Goal: Navigation & Orientation: Find specific page/section

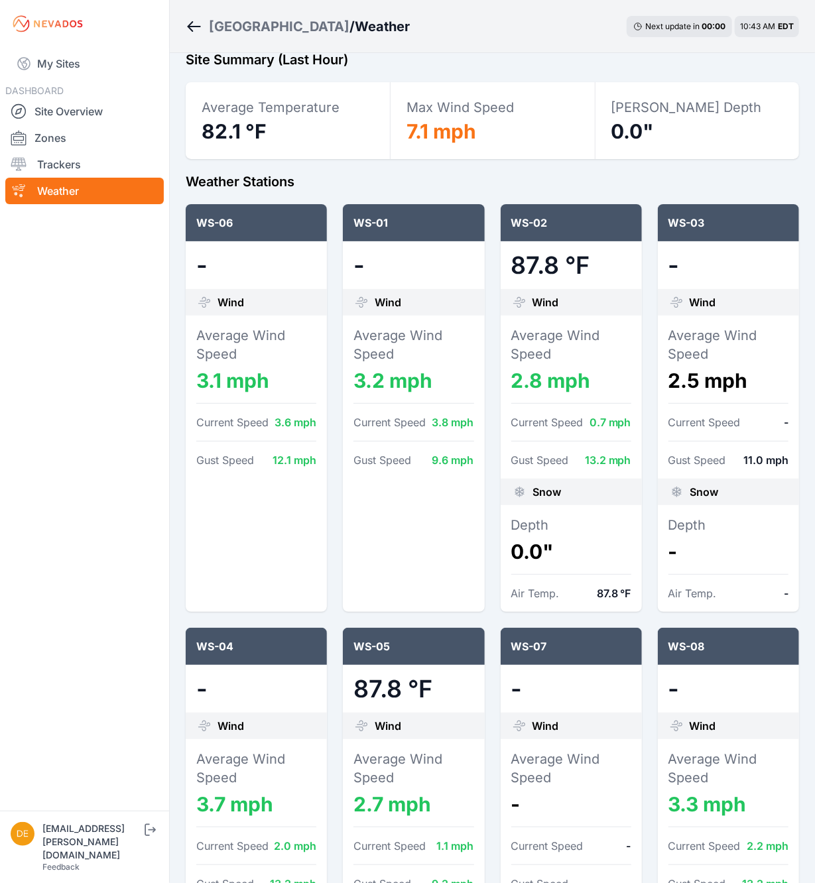
scroll to position [133, 0]
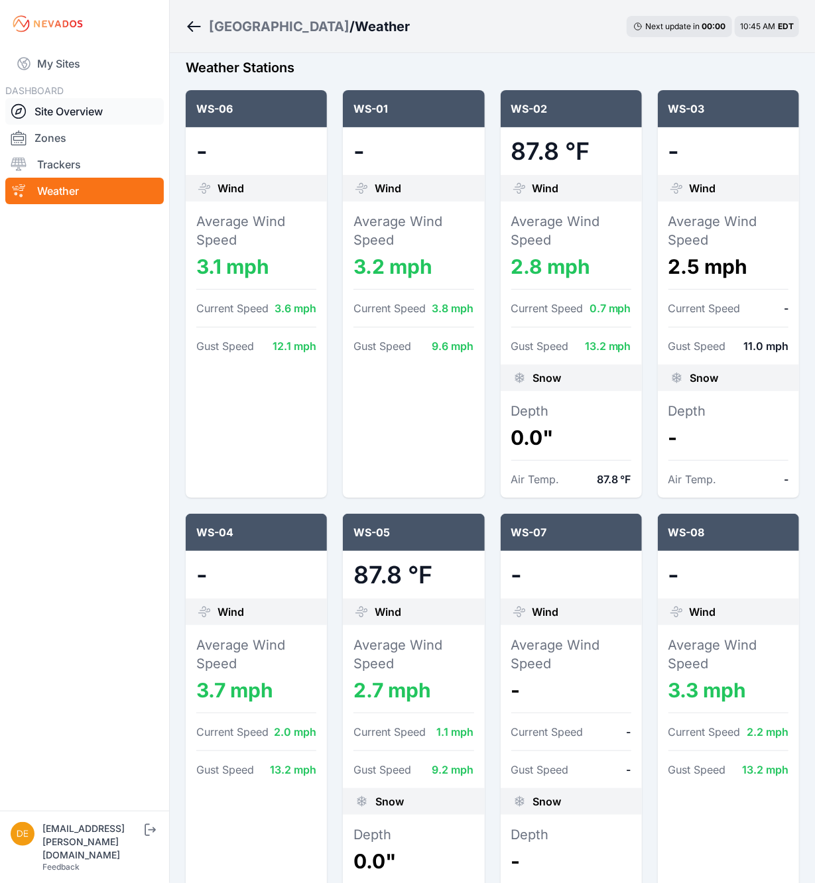
click at [95, 107] on link "Site Overview" at bounding box center [84, 111] width 158 height 27
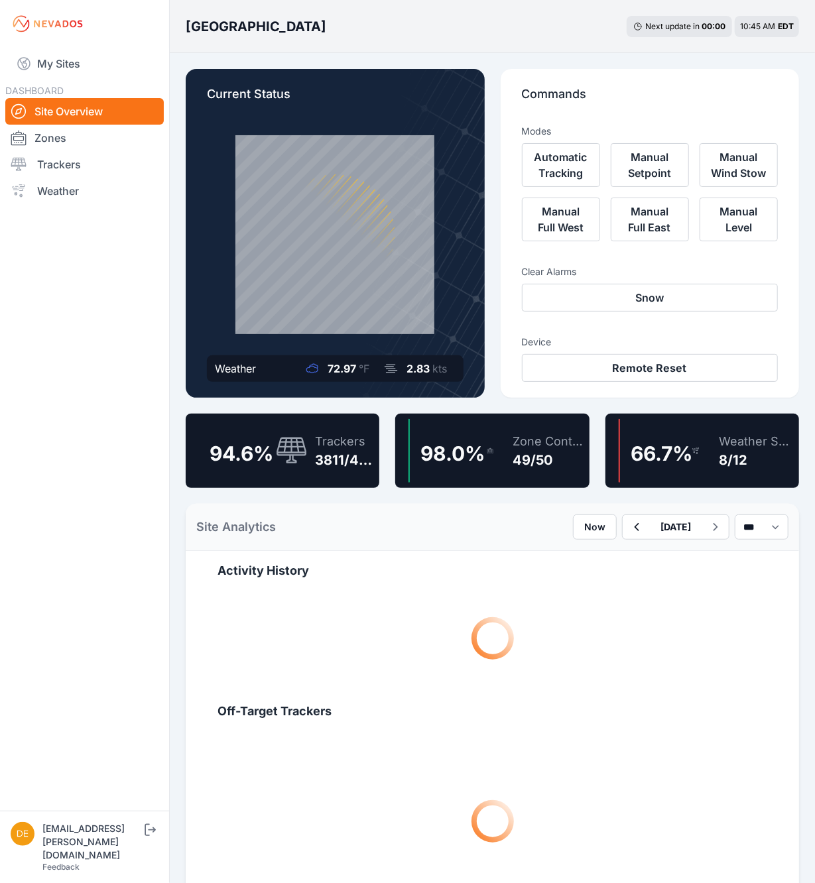
click at [513, 437] on div "Zone Controllers" at bounding box center [549, 441] width 72 height 19
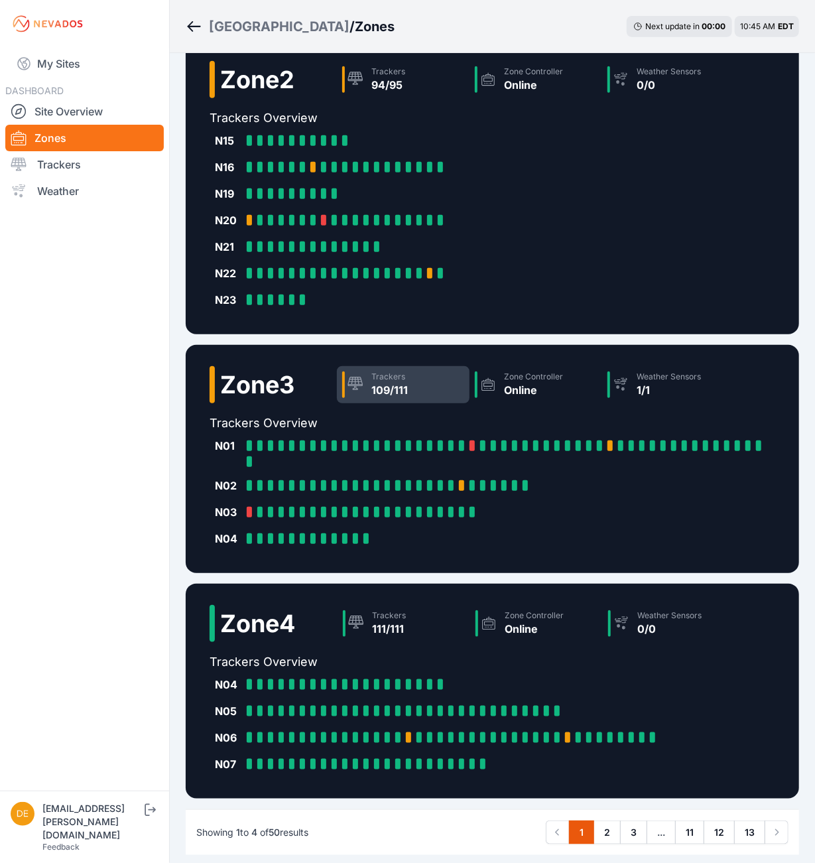
scroll to position [340, 0]
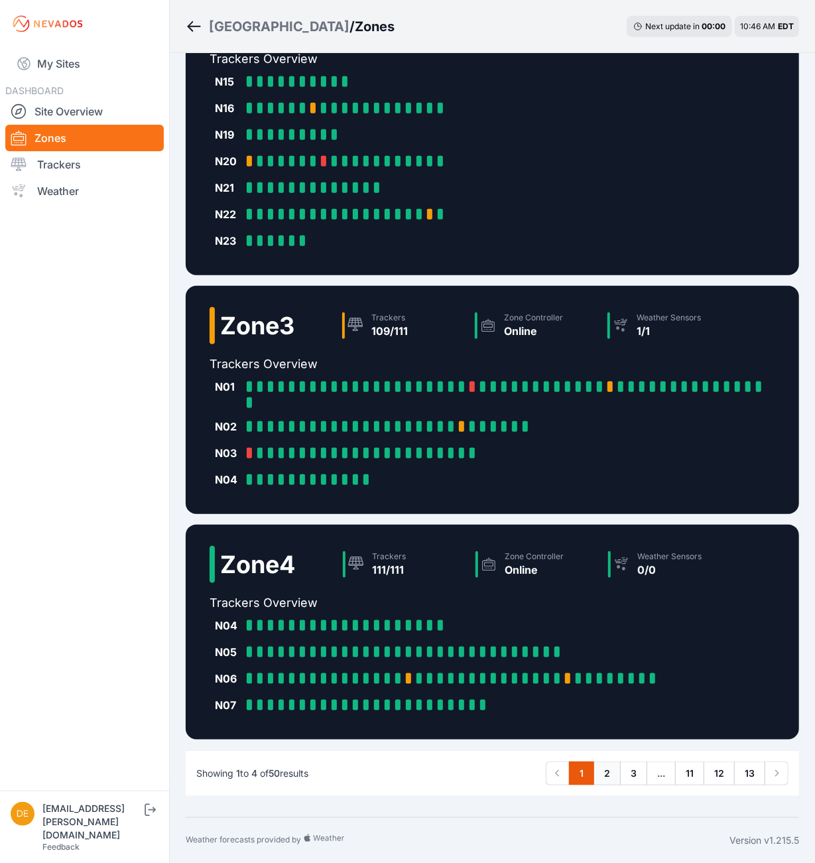
click at [605, 784] on link "2" at bounding box center [606, 773] width 27 height 24
click at [641, 764] on link "3" at bounding box center [633, 773] width 27 height 24
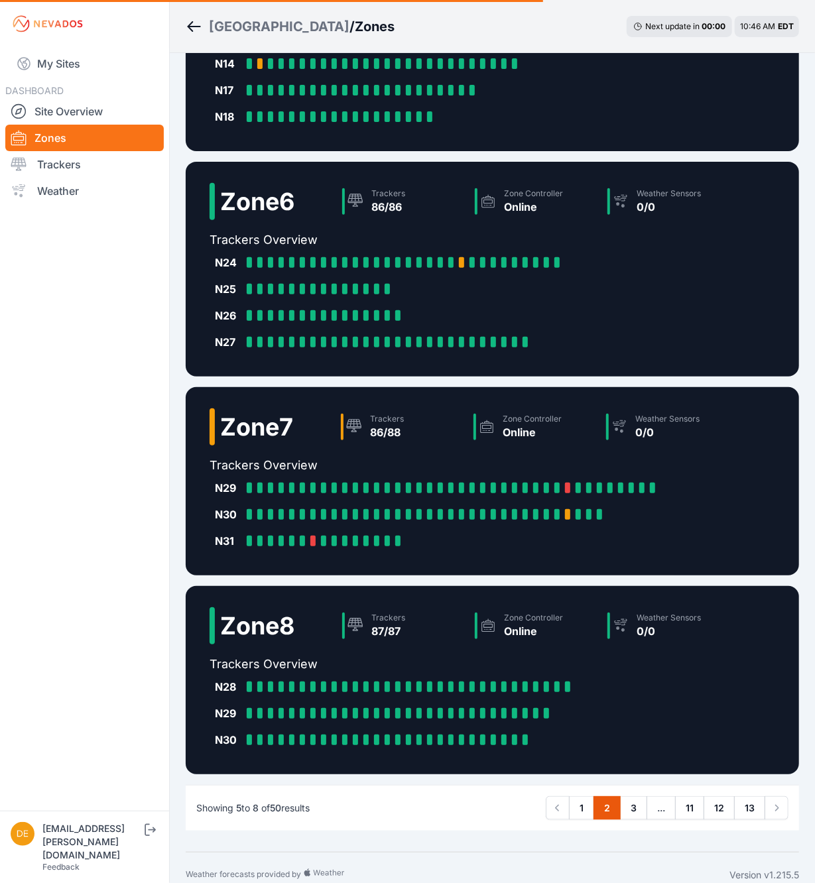
scroll to position [147, 0]
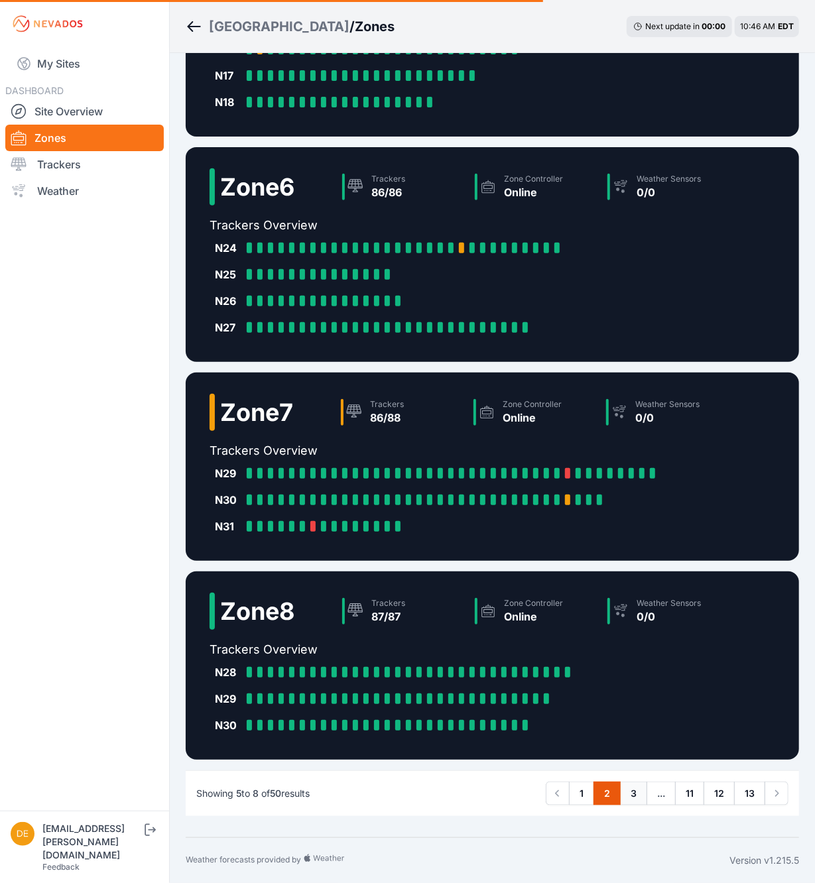
click at [637, 797] on link "3" at bounding box center [633, 794] width 27 height 24
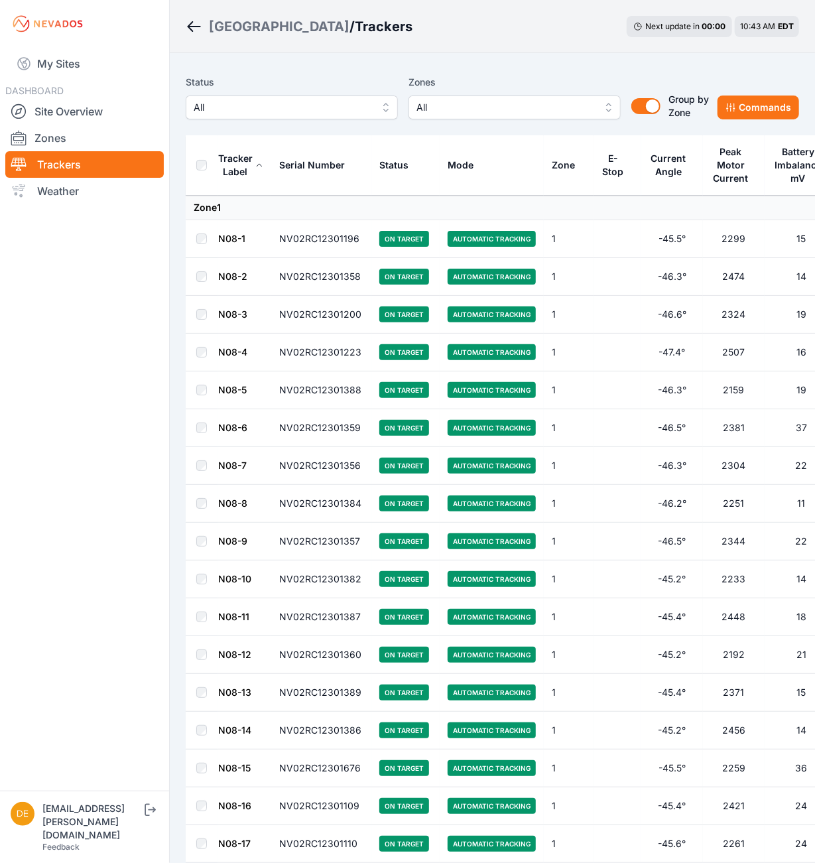
click at [782, 50] on div "Bartonsville / Trackers Next update in 00 : 00 10:43 AM EDT" at bounding box center [492, 26] width 645 height 53
drag, startPoint x: 120, startPoint y: 113, endPoint x: 7, endPoint y: 85, distance: 116.9
click at [120, 113] on link "Site Overview" at bounding box center [84, 111] width 158 height 27
